Goal: Contribute content

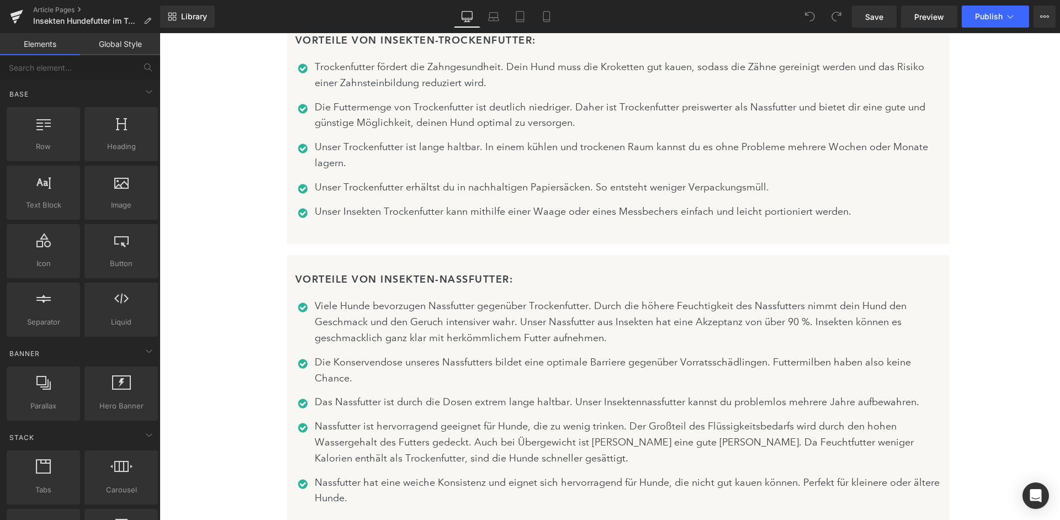
scroll to position [7369, 0]
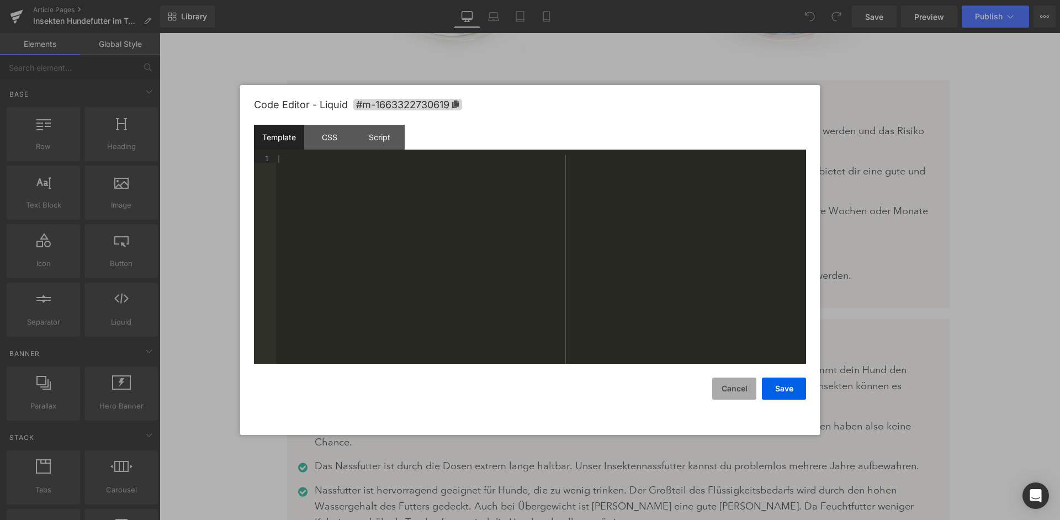
click at [726, 386] on button "Cancel" at bounding box center [734, 388] width 44 height 22
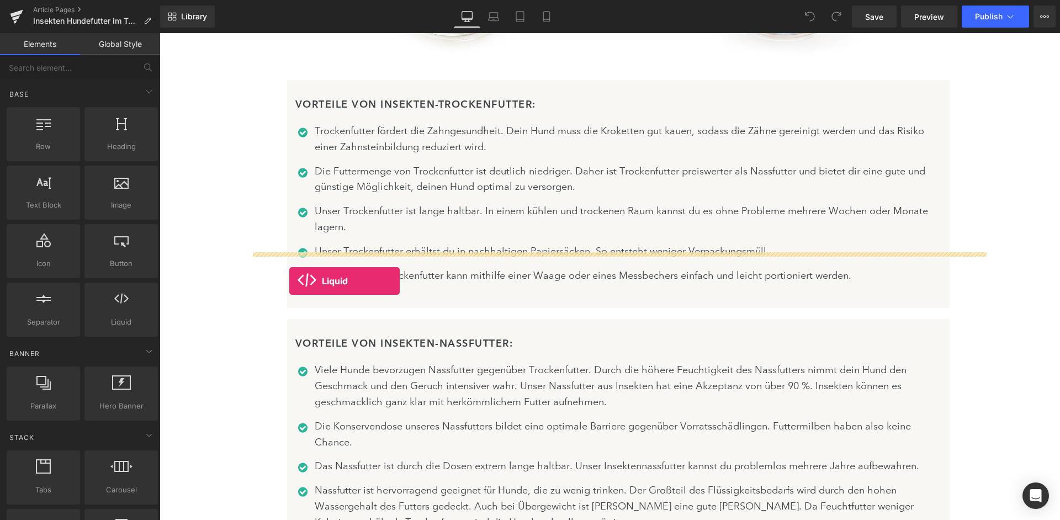
drag, startPoint x: 290, startPoint y: 349, endPoint x: 289, endPoint y: 280, distance: 69.0
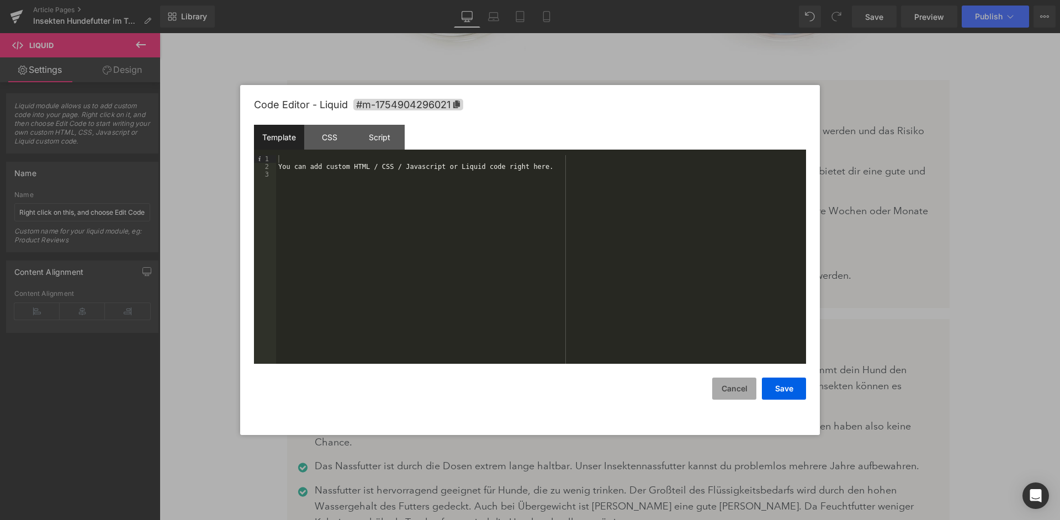
click at [729, 391] on button "Cancel" at bounding box center [734, 388] width 44 height 22
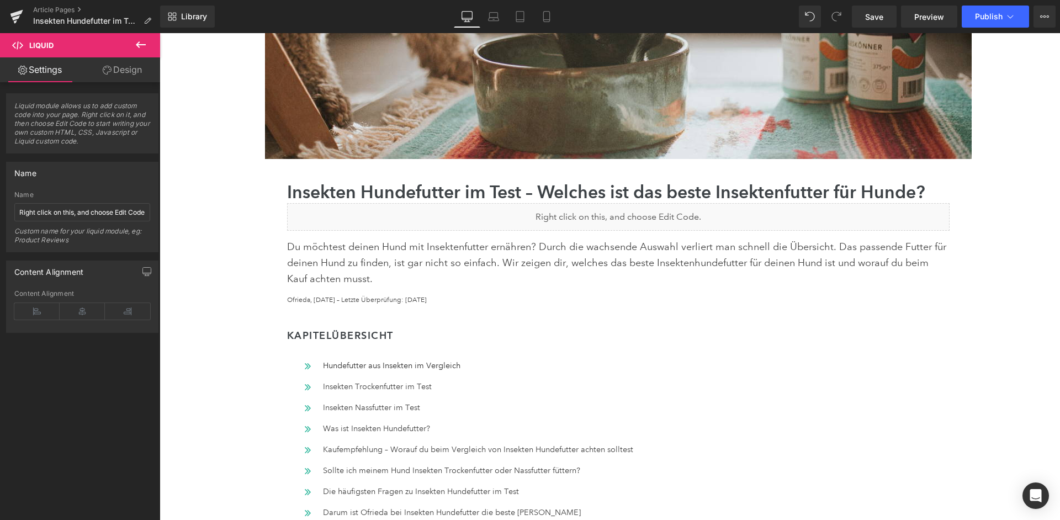
scroll to position [300, 0]
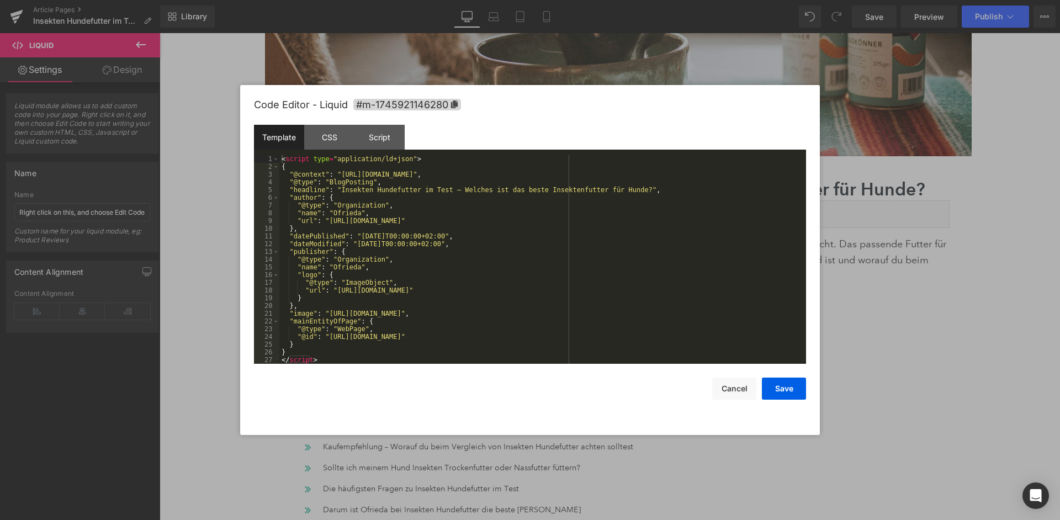
click at [579, 254] on div "< script type = "application/ld+json" > { "@context" : "[URL][DOMAIN_NAME]" , "…" at bounding box center [542, 267] width 526 height 224
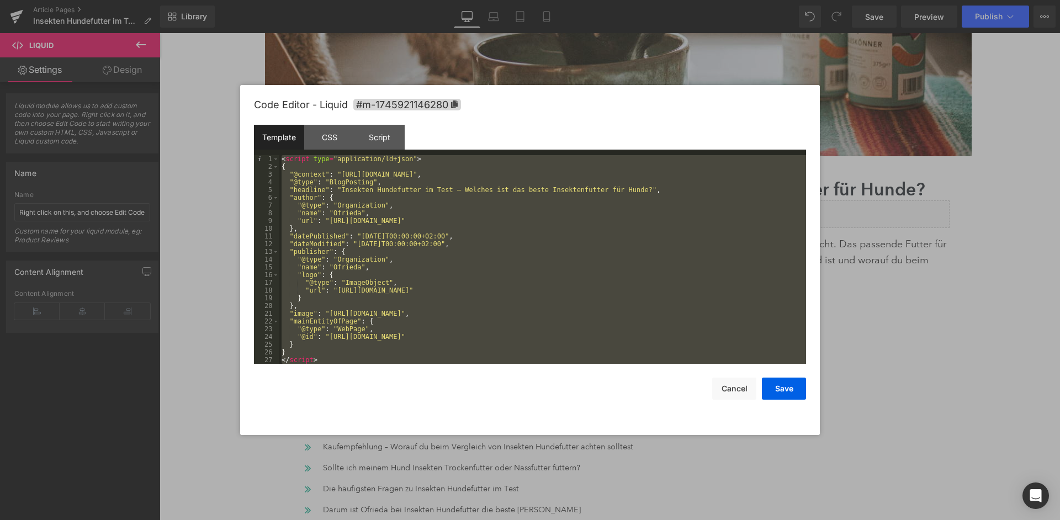
click at [450, 302] on div "< script type = "application/ld+json" > { "@context" : "[URL][DOMAIN_NAME]" , "…" at bounding box center [542, 267] width 526 height 224
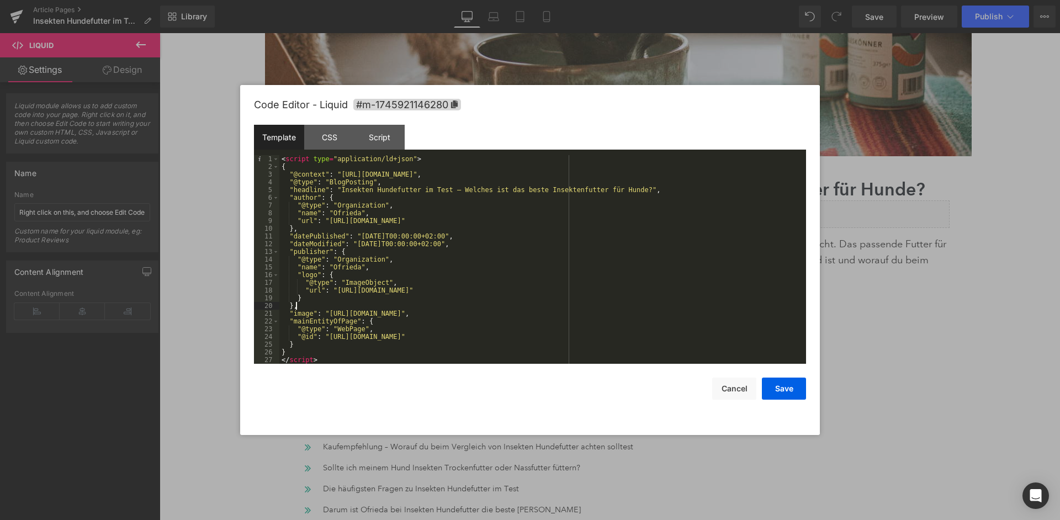
scroll to position [8, 0]
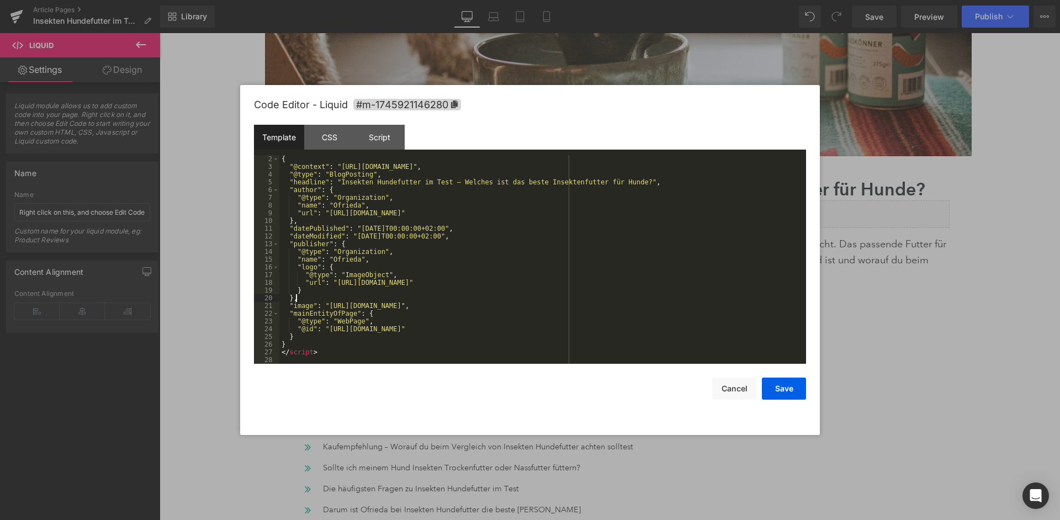
click at [377, 352] on div "{ "@context" : "[URL][DOMAIN_NAME]" , "@type" : "BlogPosting" , "headline" : "I…" at bounding box center [542, 267] width 526 height 224
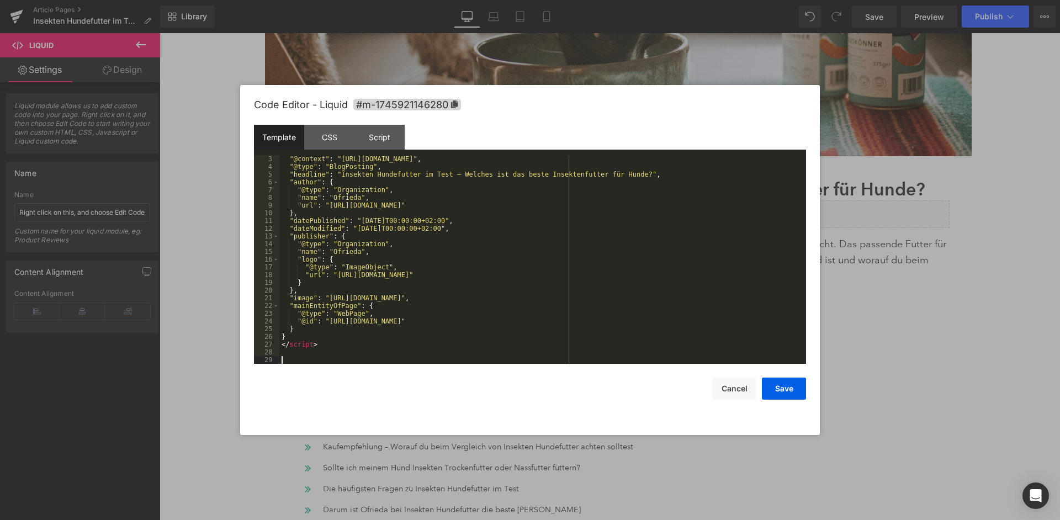
scroll to position [216, 0]
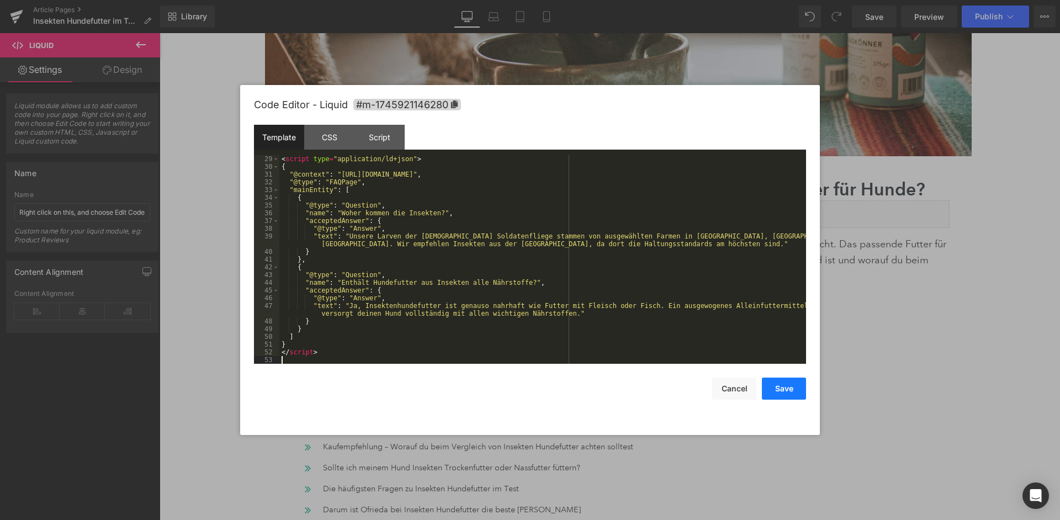
click at [782, 387] on button "Save" at bounding box center [784, 388] width 44 height 22
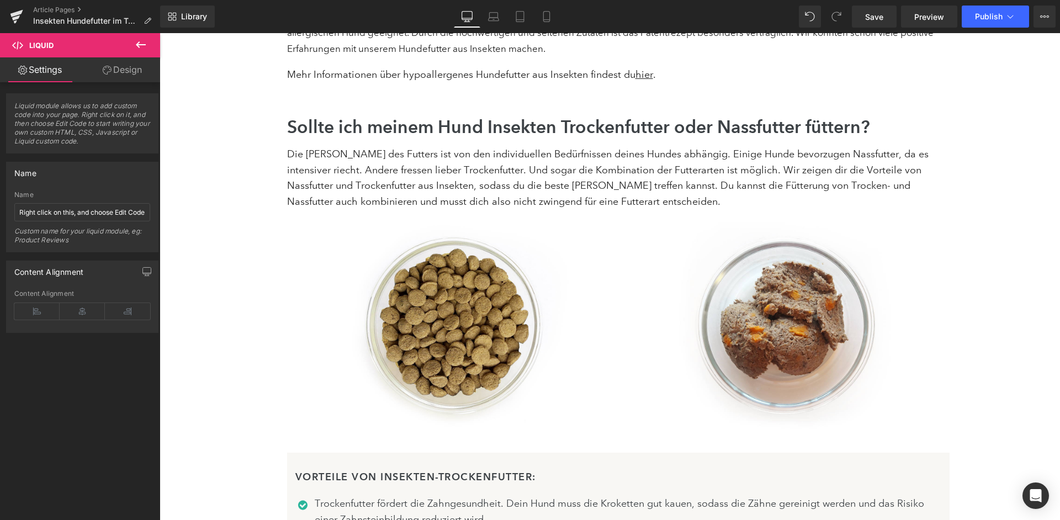
scroll to position [6938, 0]
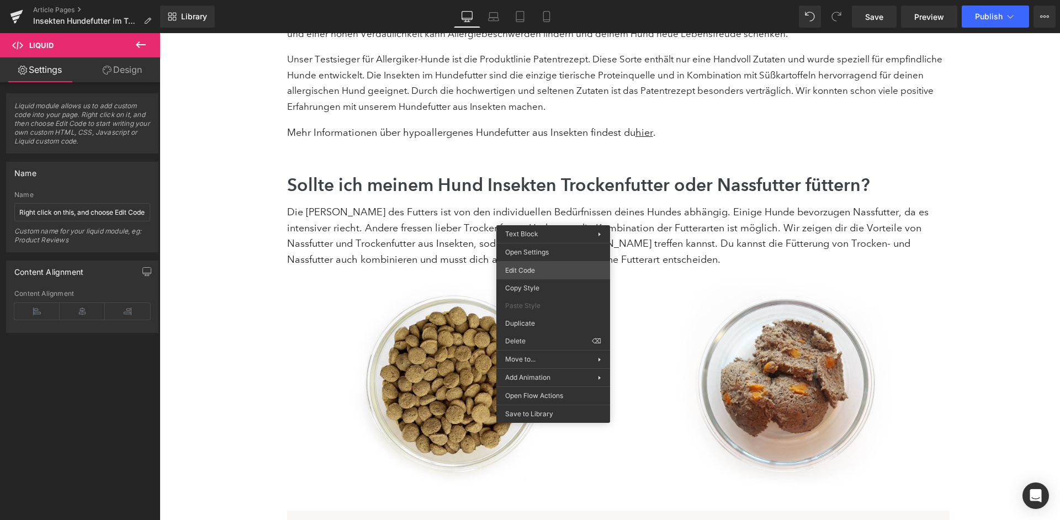
click at [540, 0] on div "Liquid You are previewing how the will restyle your page. You can not edit Elem…" at bounding box center [530, 0] width 1060 height 0
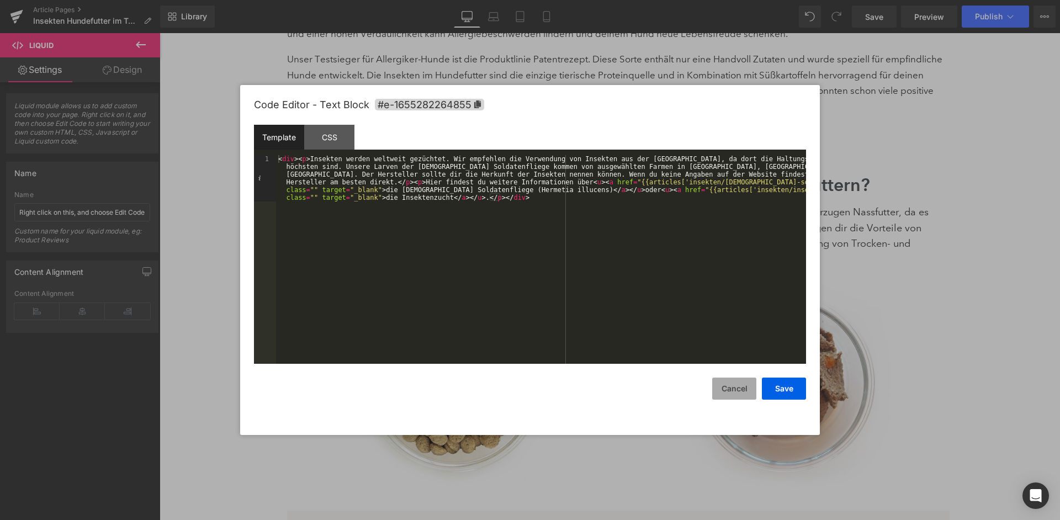
click at [738, 379] on button "Cancel" at bounding box center [734, 388] width 44 height 22
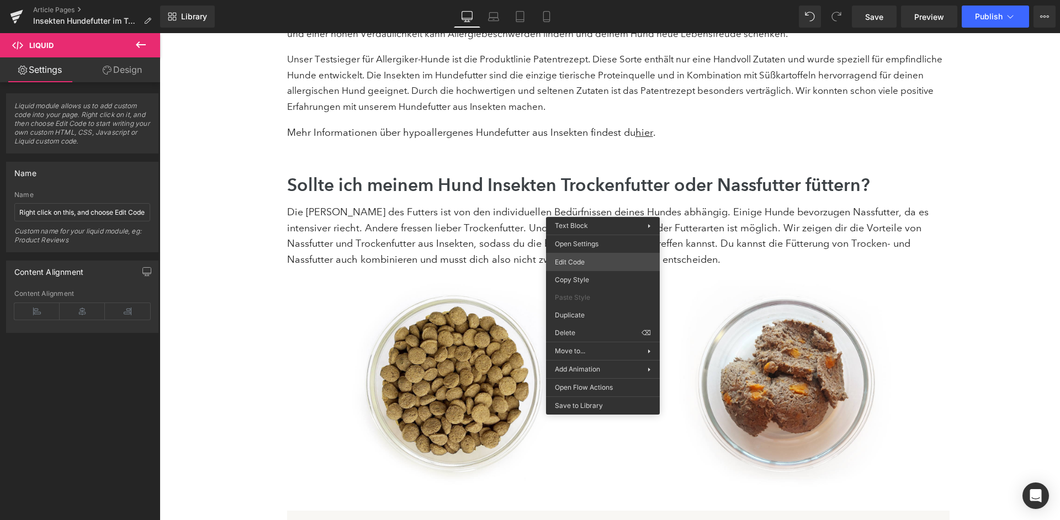
click at [593, 0] on div "Liquid You are previewing how the will restyle your page. You can not edit Elem…" at bounding box center [530, 0] width 1060 height 0
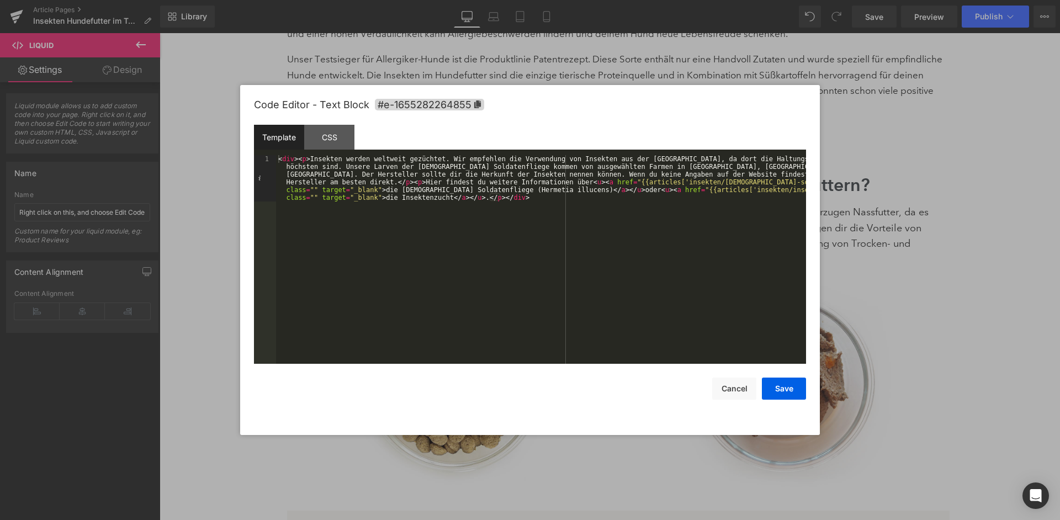
click at [723, 329] on div "< div > < p > Insekten werden weltweit gezüchtet. Wir empfehlen die Verwendung …" at bounding box center [541, 305] width 530 height 301
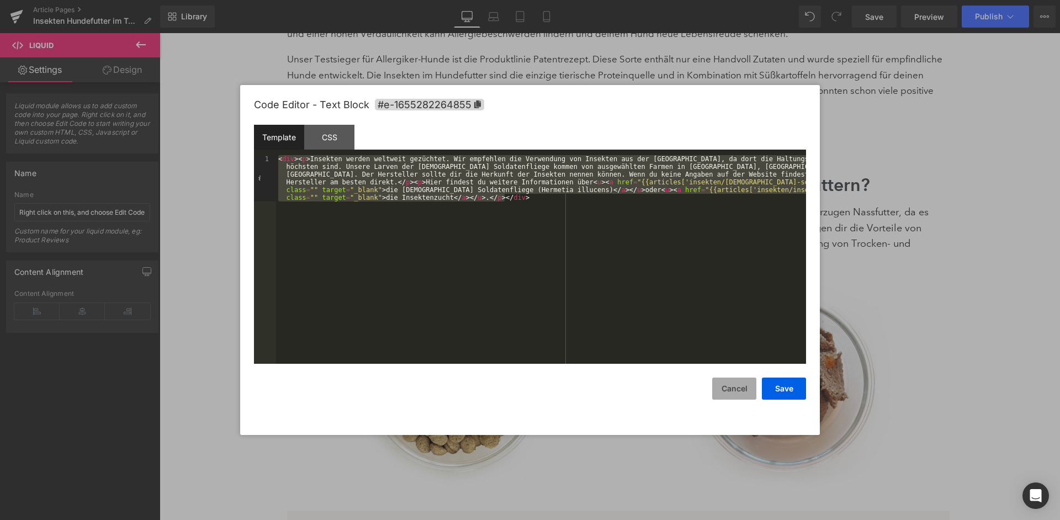
click at [739, 390] on button "Cancel" at bounding box center [734, 388] width 44 height 22
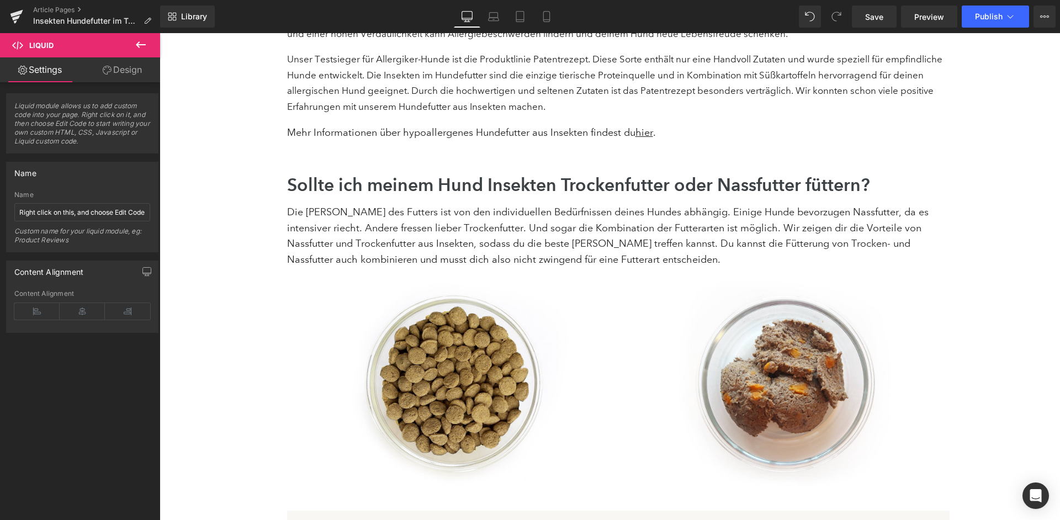
scroll to position [6970, 0]
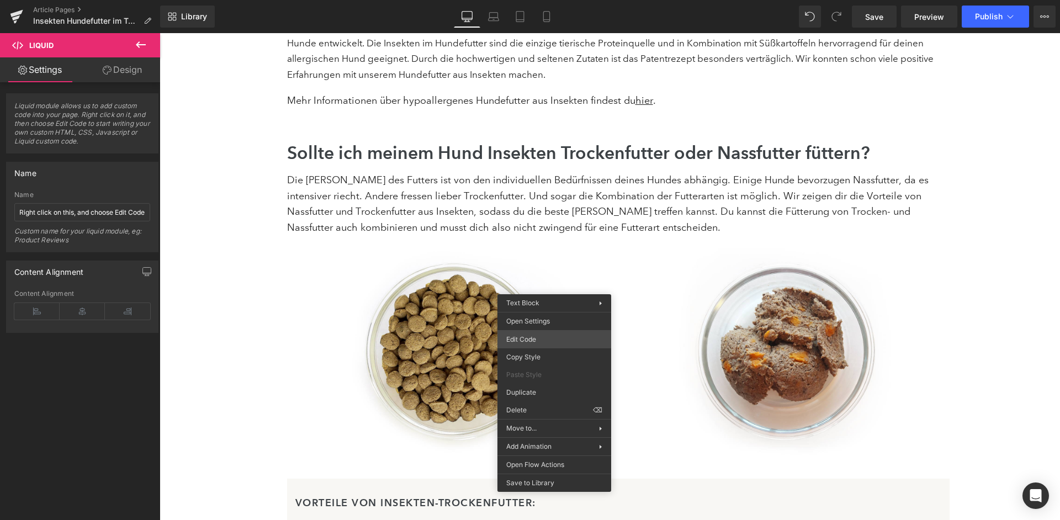
click at [539, 0] on div "Liquid You are previewing how the will restyle your page. You can not edit Elem…" at bounding box center [530, 0] width 1060 height 0
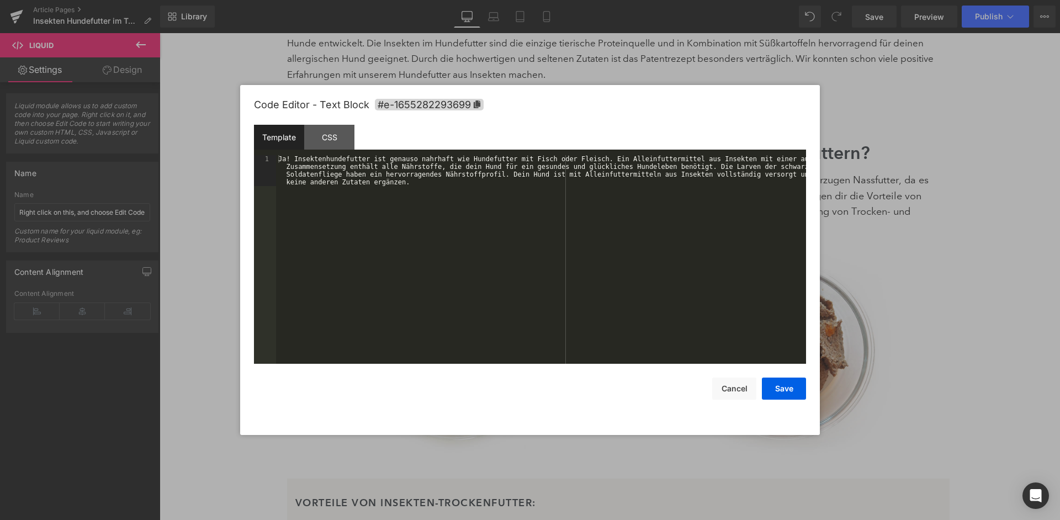
click at [554, 279] on div "Ja! Insektenhundefutter ist genauso nahrhaft wie Hundefutter mit Fisch oder Fle…" at bounding box center [541, 290] width 530 height 270
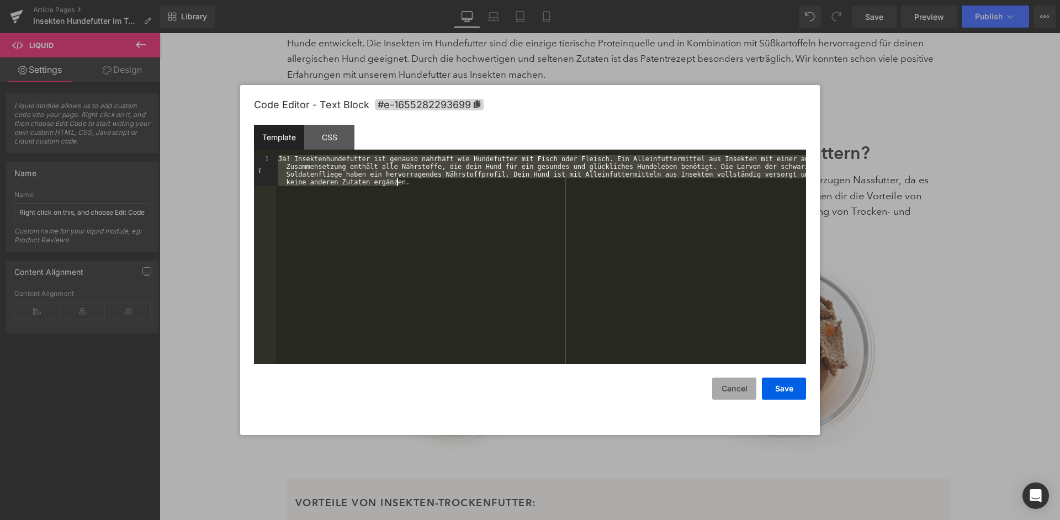
click at [732, 384] on button "Cancel" at bounding box center [734, 388] width 44 height 22
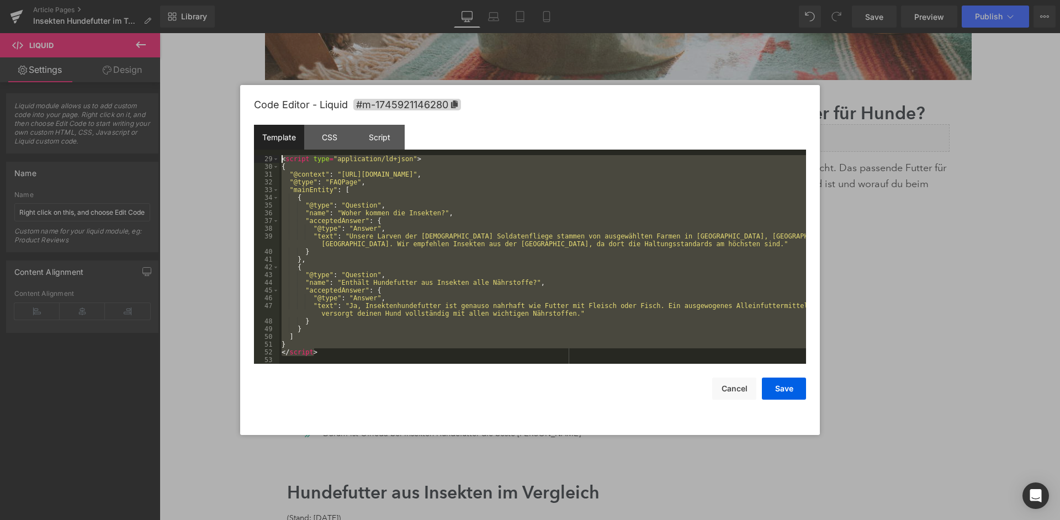
scroll to position [216, 0]
drag, startPoint x: 318, startPoint y: 347, endPoint x: 278, endPoint y: 159, distance: 192.6
click at [279, 159] on div "< script type = "application/ld+json" > { "@context" : "[URL][DOMAIN_NAME]" , "…" at bounding box center [542, 259] width 526 height 209
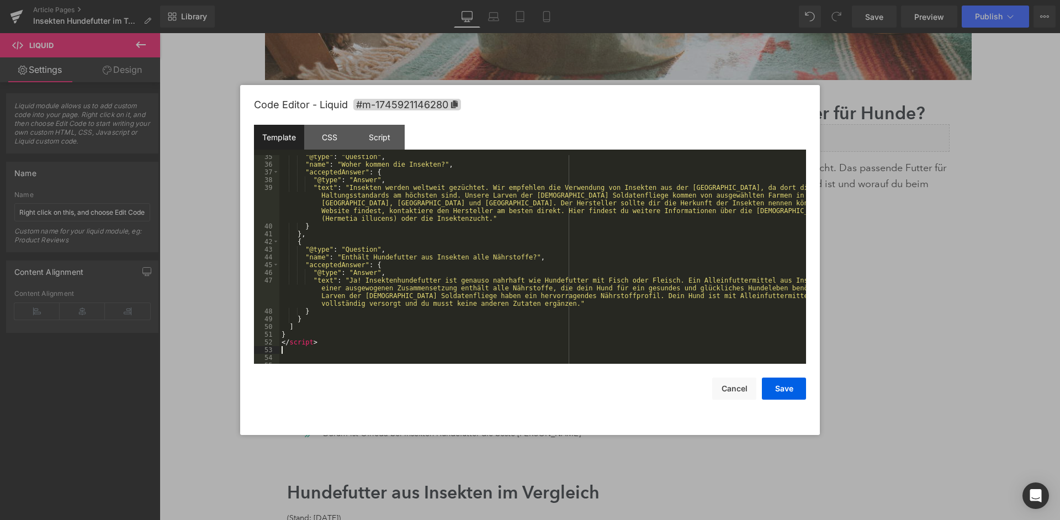
scroll to position [266, 0]
click at [784, 391] on button "Save" at bounding box center [784, 388] width 44 height 22
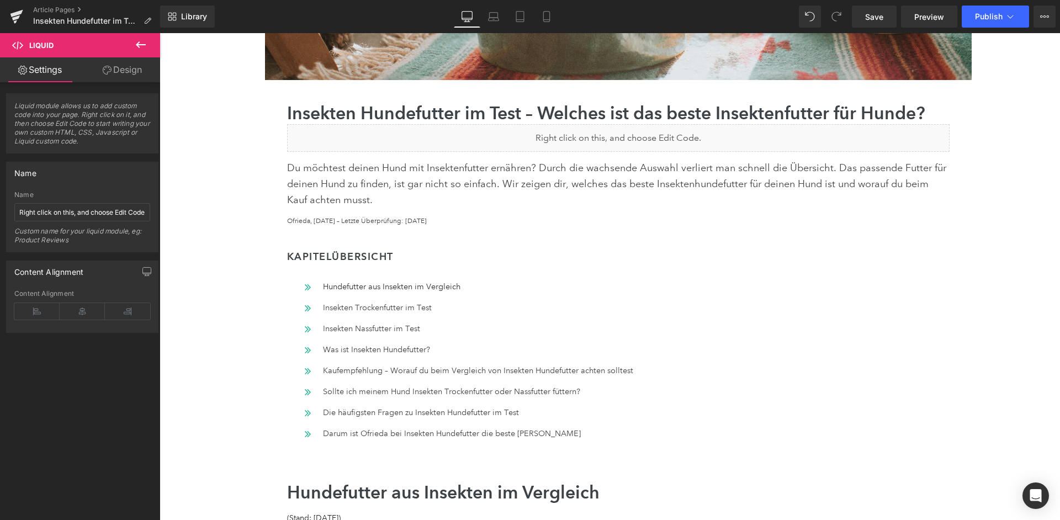
click at [991, 31] on div "Library Desktop Desktop Laptop Tablet Mobile Save Preview Publish Scheduled Vie…" at bounding box center [610, 16] width 900 height 33
click at [994, 28] on div "Library Desktop Desktop Laptop Tablet Mobile Save Preview Publish Scheduled Vie…" at bounding box center [610, 16] width 900 height 33
click at [1010, 19] on icon at bounding box center [1009, 16] width 11 height 11
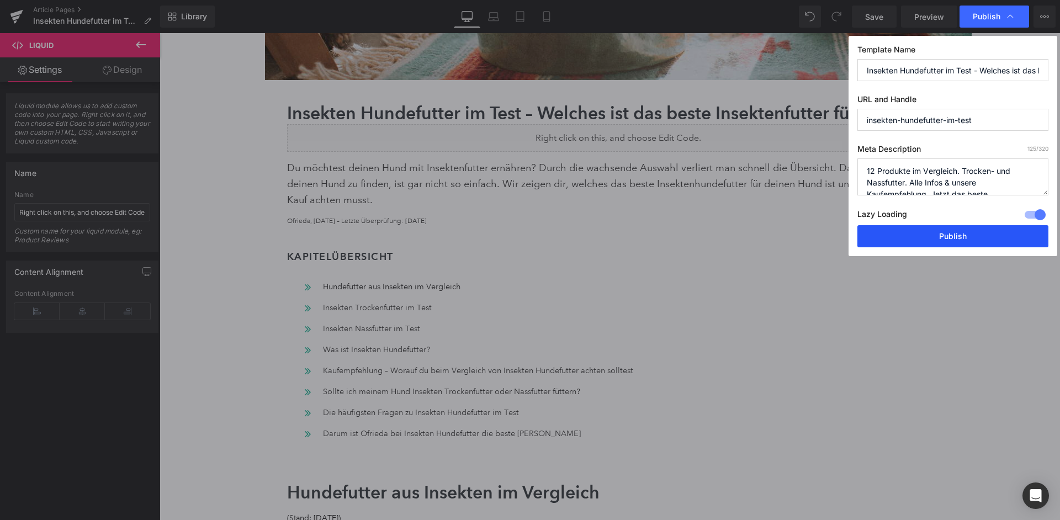
click at [961, 225] on button "Publish" at bounding box center [952, 236] width 191 height 22
